Goal: Obtain resource: Obtain resource

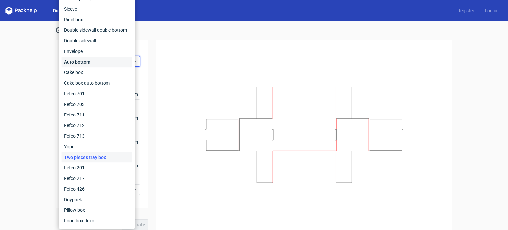
click at [90, 59] on div "Auto bottom" at bounding box center [97, 62] width 71 height 11
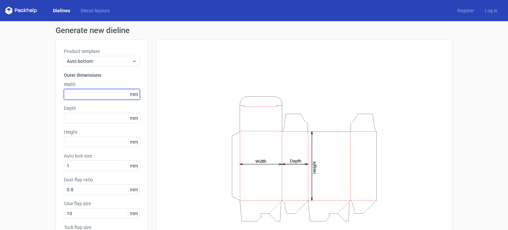
click at [98, 89] on input "text" at bounding box center [102, 94] width 76 height 11
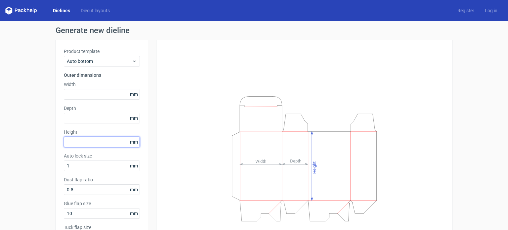
click at [88, 138] on input "text" at bounding box center [102, 142] width 76 height 11
type input "113"
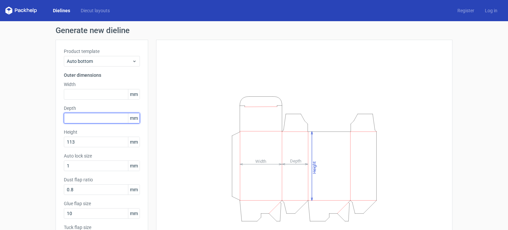
click at [84, 119] on input "text" at bounding box center [102, 118] width 76 height 11
type input "37"
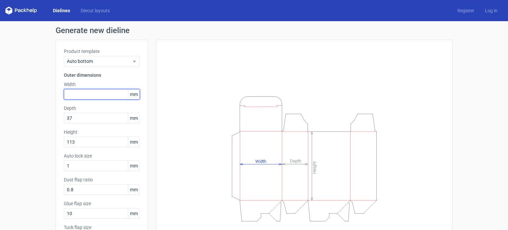
click at [86, 92] on input "text" at bounding box center [102, 94] width 76 height 11
type input "37"
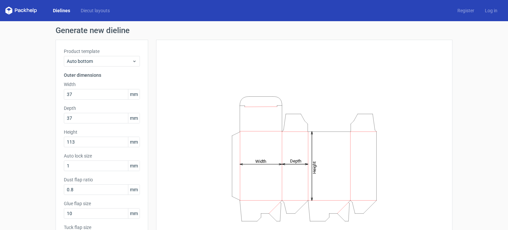
click at [152, 85] on div "Height Depth Width" at bounding box center [300, 159] width 304 height 238
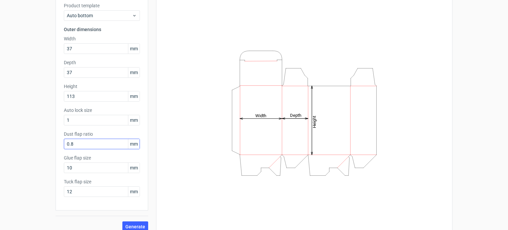
scroll to position [53, 0]
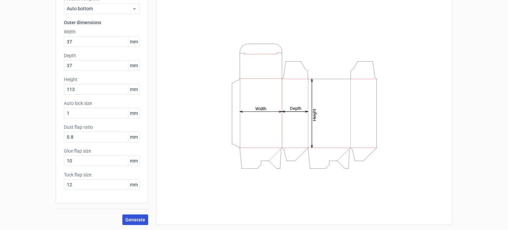
click at [136, 219] on span "Generate" at bounding box center [135, 219] width 20 height 5
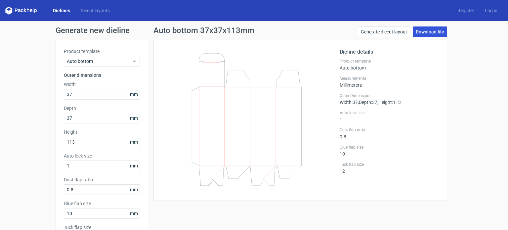
click at [421, 32] on link "Download file" at bounding box center [430, 31] width 34 height 11
click at [103, 95] on input "37" at bounding box center [102, 94] width 76 height 11
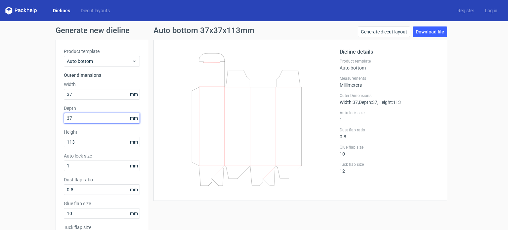
click at [101, 119] on input "37" at bounding box center [102, 118] width 76 height 11
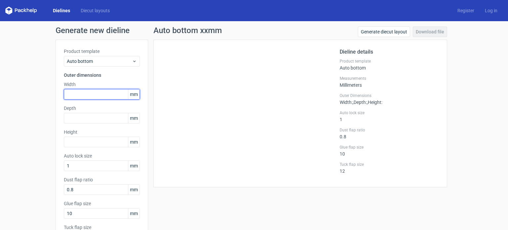
click at [90, 99] on input "text" at bounding box center [102, 94] width 76 height 11
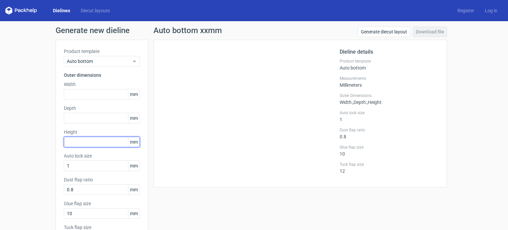
click at [85, 143] on input "text" at bounding box center [102, 142] width 76 height 11
type input "113"
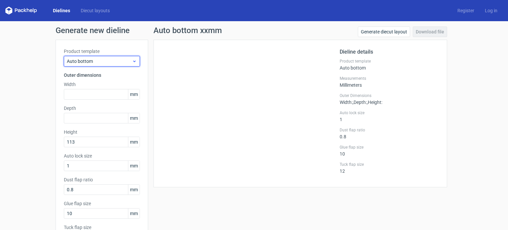
click at [99, 59] on span "Auto bottom" at bounding box center [99, 61] width 65 height 7
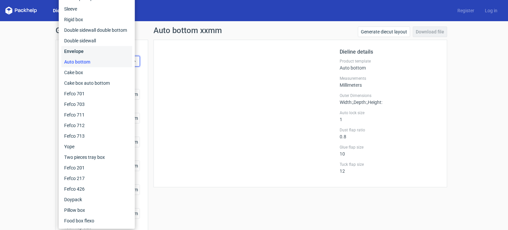
click at [97, 52] on div "Envelope" at bounding box center [97, 51] width 71 height 11
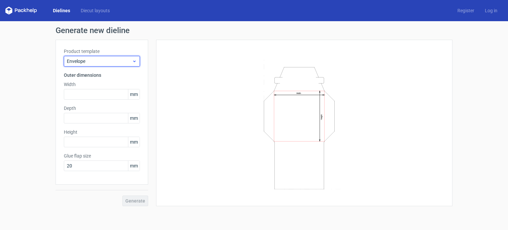
click at [99, 59] on span "Envelope" at bounding box center [99, 61] width 65 height 7
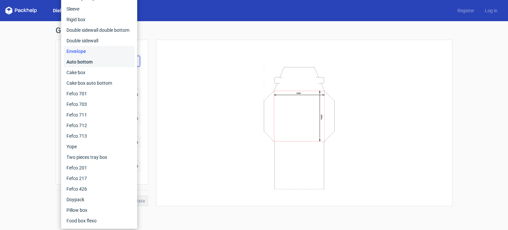
click at [94, 65] on div "Auto bottom" at bounding box center [99, 62] width 71 height 11
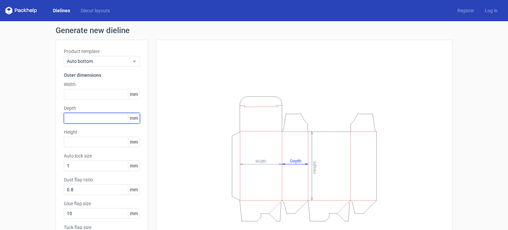
click at [86, 120] on input "text" at bounding box center [102, 118] width 76 height 11
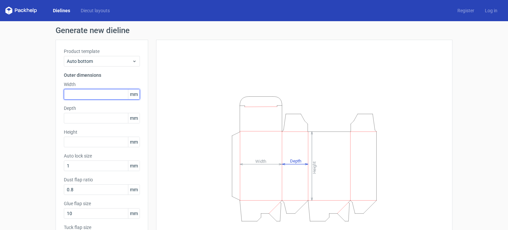
click at [93, 95] on input "text" at bounding box center [102, 94] width 76 height 11
drag, startPoint x: 91, startPoint y: 96, endPoint x: 71, endPoint y: 94, distance: 20.0
click at [68, 91] on input "text" at bounding box center [102, 94] width 76 height 11
type input "37"
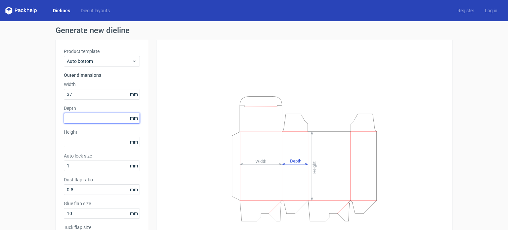
click at [80, 117] on input "text" at bounding box center [102, 118] width 76 height 11
type input "40"
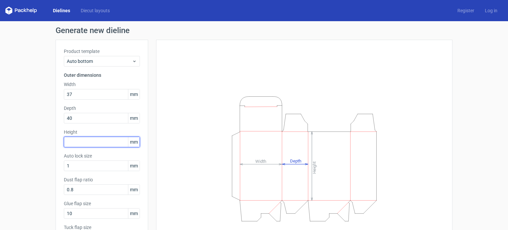
click at [85, 142] on input "text" at bounding box center [102, 142] width 76 height 11
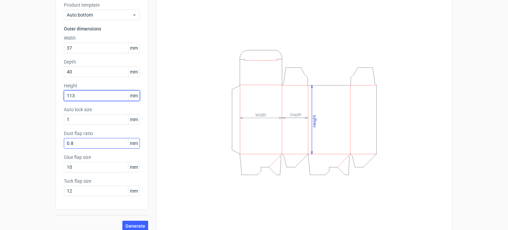
scroll to position [53, 0]
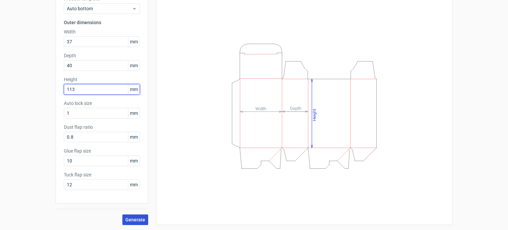
type input "113"
click at [130, 222] on button "Generate" at bounding box center [135, 219] width 26 height 11
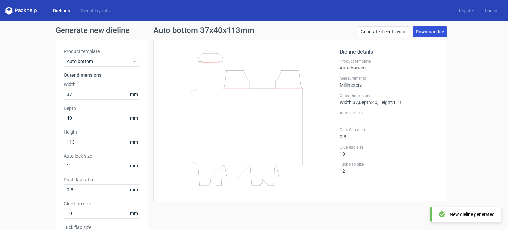
click at [427, 32] on link "Download file" at bounding box center [430, 31] width 34 height 11
